Goal: Navigation & Orientation: Find specific page/section

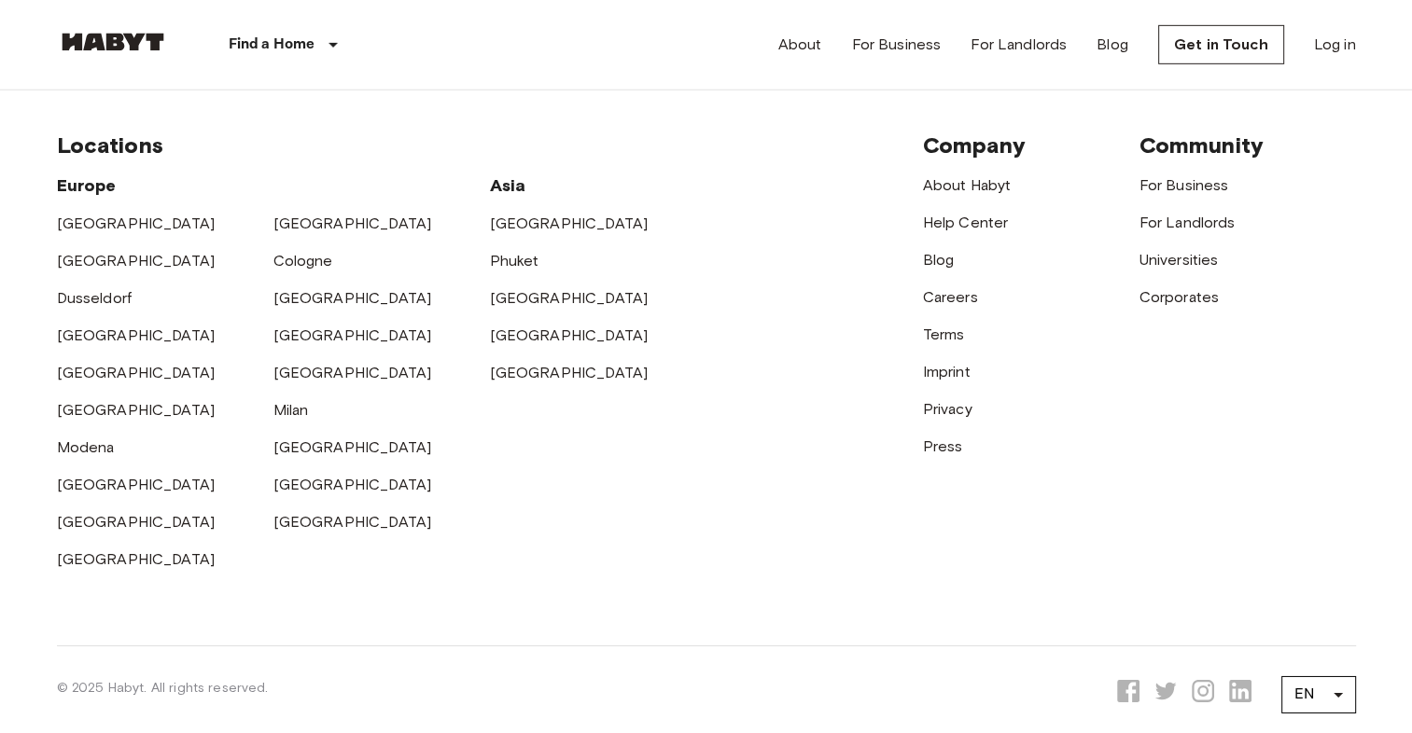
scroll to position [5886, 0]
click at [101, 218] on link "[GEOGRAPHIC_DATA]" at bounding box center [136, 225] width 159 height 18
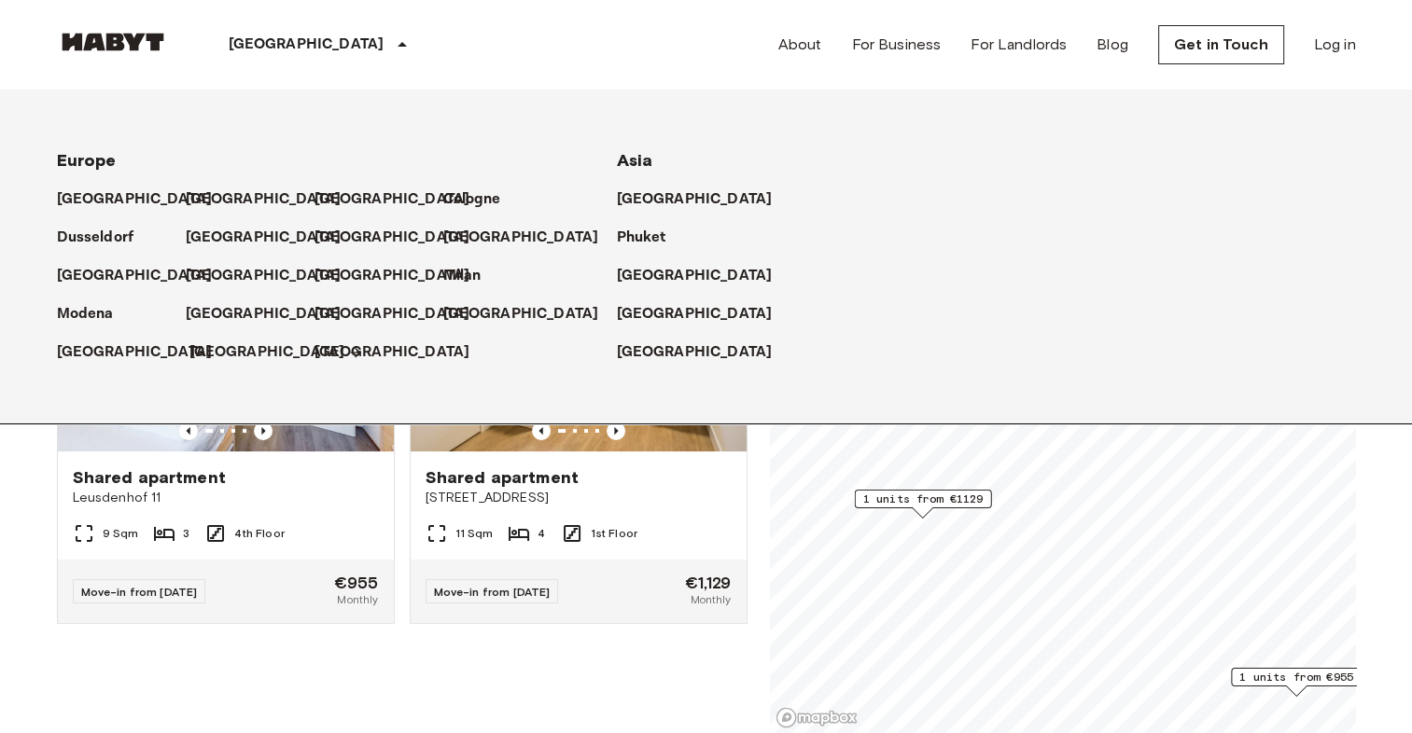
click at [235, 349] on p "[GEOGRAPHIC_DATA]" at bounding box center [267, 352] width 156 height 22
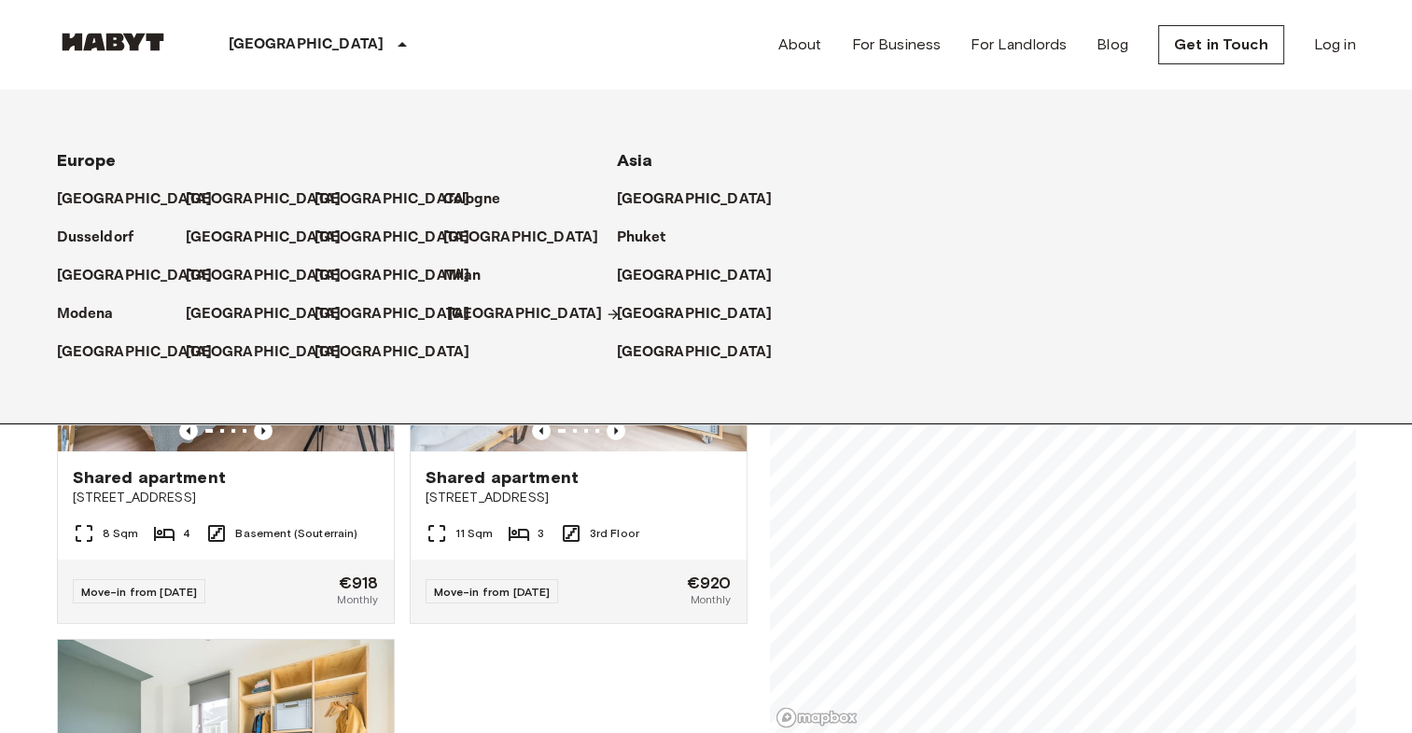
click at [480, 319] on p "[GEOGRAPHIC_DATA]" at bounding box center [525, 314] width 156 height 22
